Goal: Navigation & Orientation: Find specific page/section

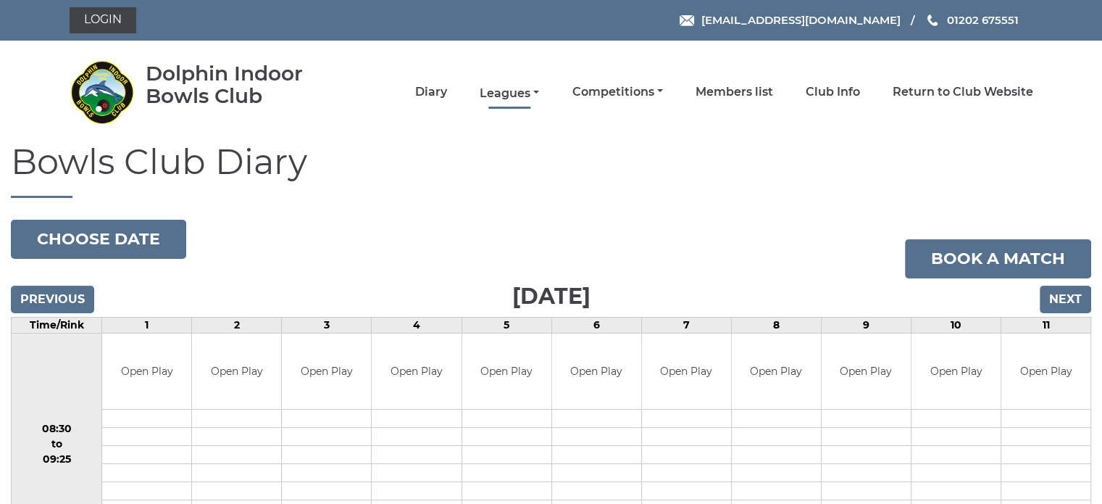
click at [506, 85] on link "Leagues" at bounding box center [509, 93] width 59 height 16
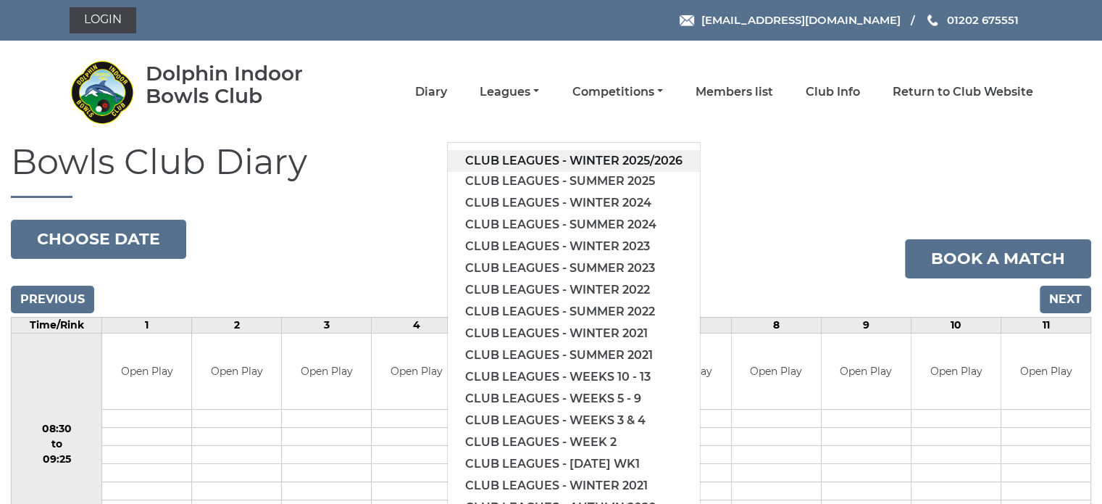
click at [522, 160] on link "Club leagues - Winter 2025/2026" at bounding box center [574, 161] width 252 height 22
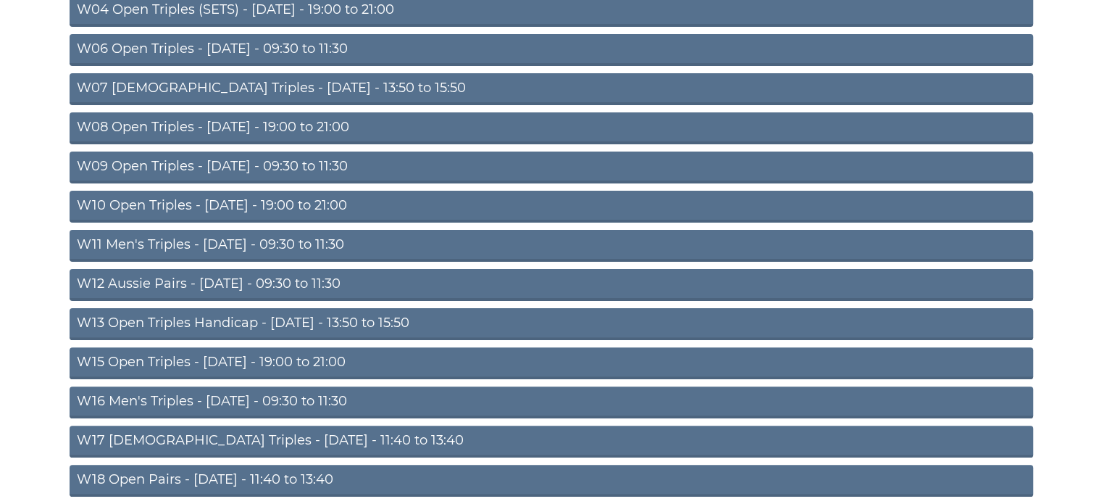
scroll to position [362, 0]
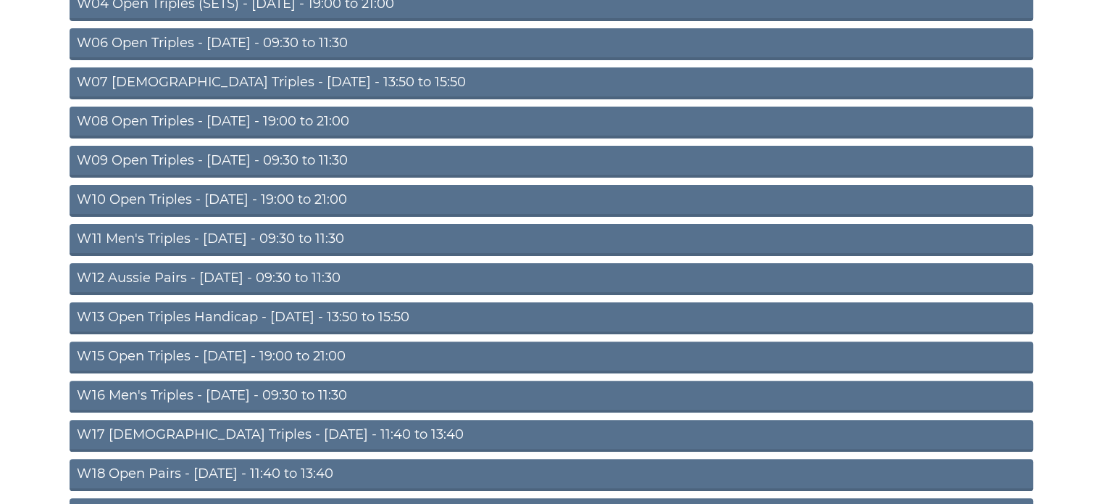
click at [159, 233] on link "W11 Men's Triples - Thursday - 09:30 to 11:30" at bounding box center [552, 240] width 964 height 32
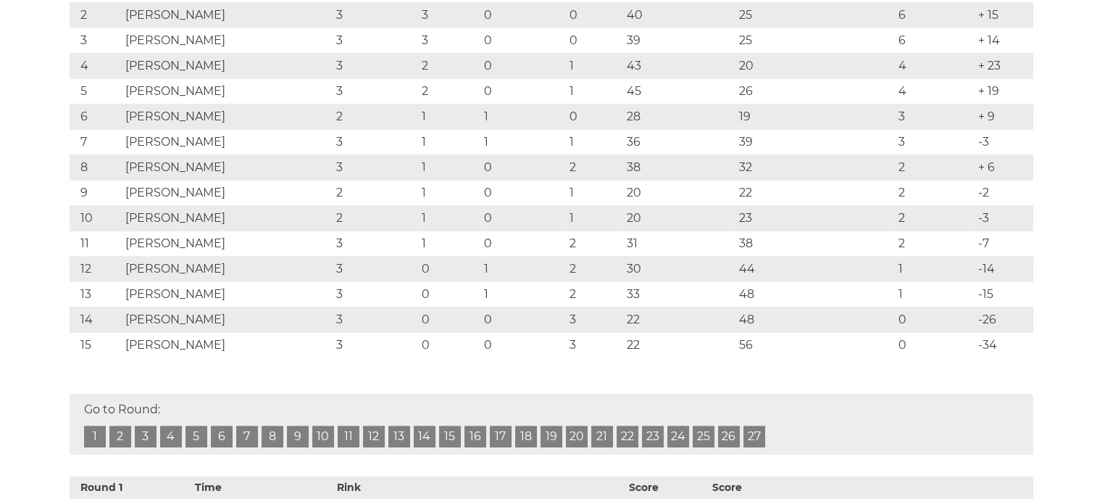
scroll to position [290, 0]
